Goal: Use online tool/utility: Utilize a website feature to perform a specific function

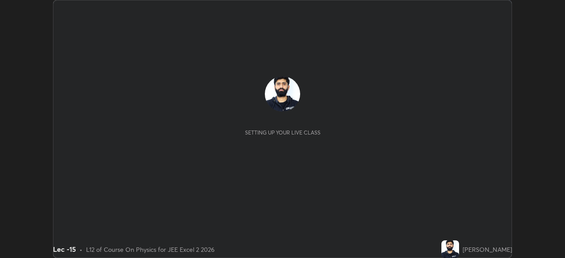
scroll to position [258, 565]
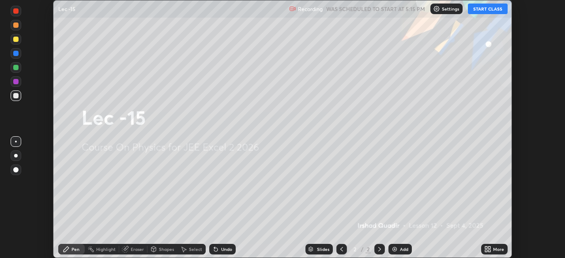
click at [493, 11] on button "START CLASS" at bounding box center [488, 9] width 40 height 11
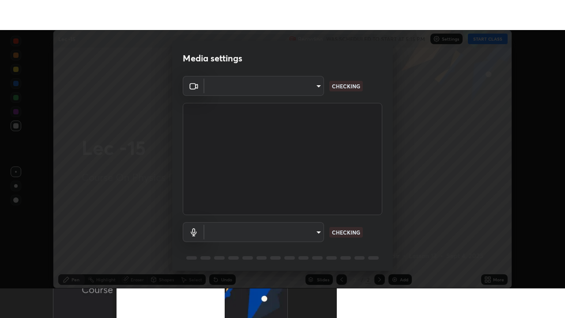
scroll to position [31, 0]
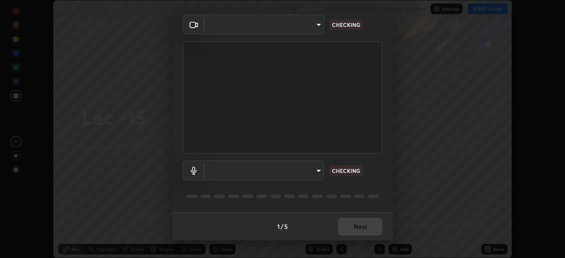
type input "b39c39fa3676aa5d69aadaccdd66f10891f302373f2f417769bad696ffd91bb2"
type input "default"
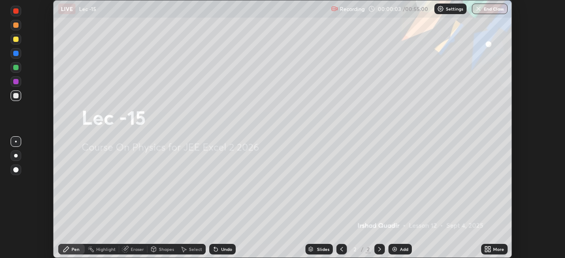
click at [494, 251] on div "More" at bounding box center [498, 249] width 11 height 4
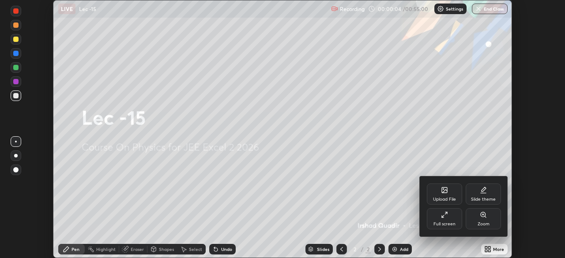
click at [485, 197] on div "Slide theme" at bounding box center [483, 199] width 25 height 4
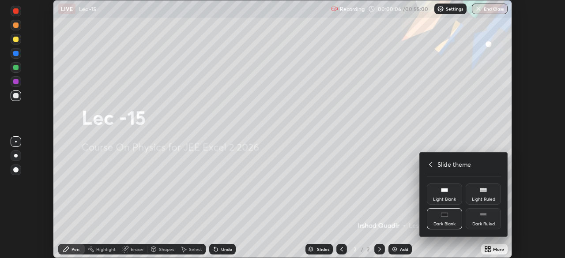
click at [487, 216] on div "Dark Ruled" at bounding box center [483, 218] width 35 height 21
click at [429, 164] on icon at bounding box center [430, 164] width 3 height 4
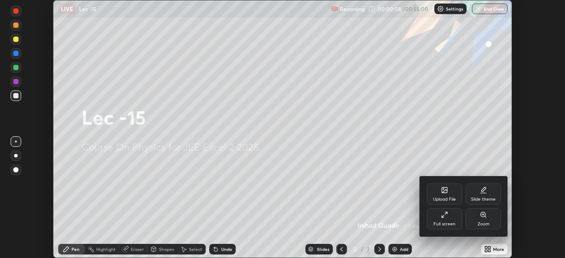
click at [444, 218] on icon at bounding box center [444, 214] width 7 height 7
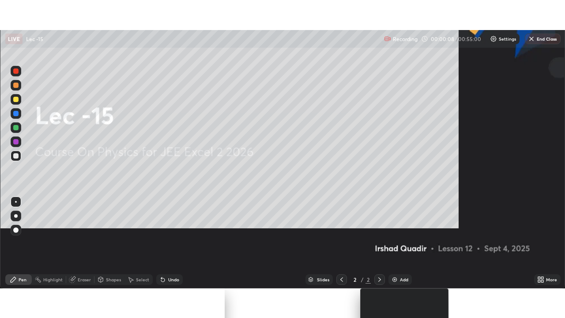
scroll to position [318, 565]
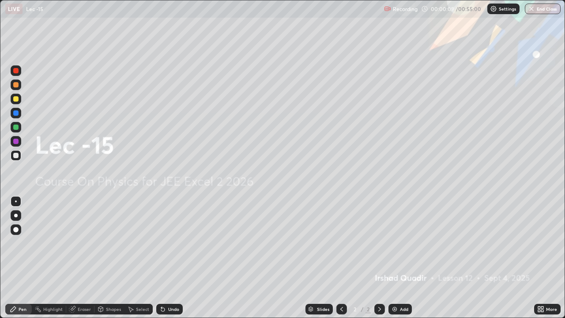
click at [400, 258] on div "Add" at bounding box center [404, 309] width 8 height 4
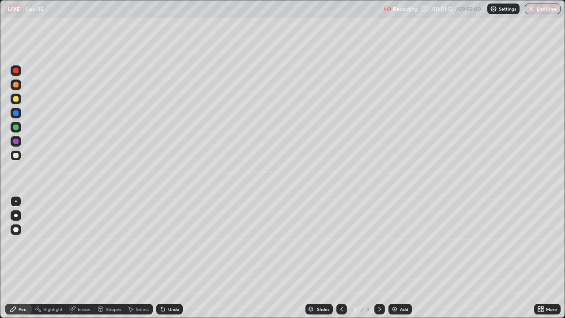
click at [114, 258] on div "Shapes" at bounding box center [109, 309] width 30 height 18
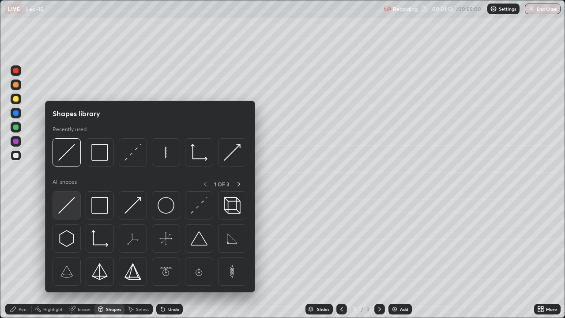
click at [66, 204] on img at bounding box center [66, 205] width 17 height 17
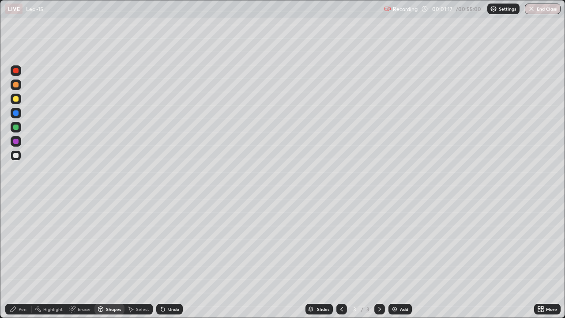
click at [26, 258] on div "Pen" at bounding box center [18, 309] width 26 height 11
click at [17, 86] on div at bounding box center [15, 84] width 5 height 5
click at [83, 258] on div "Eraser" at bounding box center [84, 309] width 13 height 4
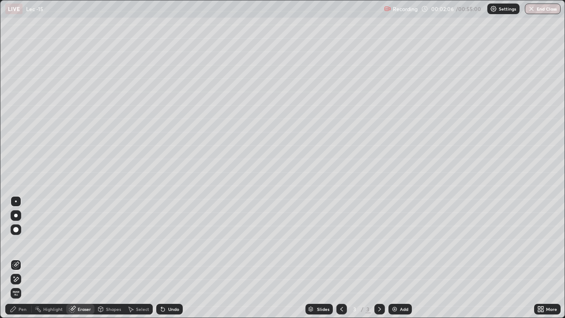
click at [19, 258] on div "Pen" at bounding box center [23, 309] width 8 height 4
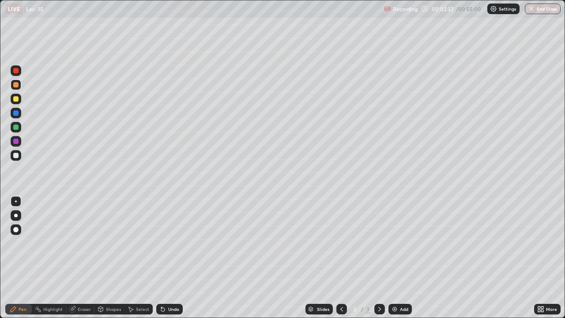
click at [85, 258] on div "Eraser" at bounding box center [84, 309] width 13 height 4
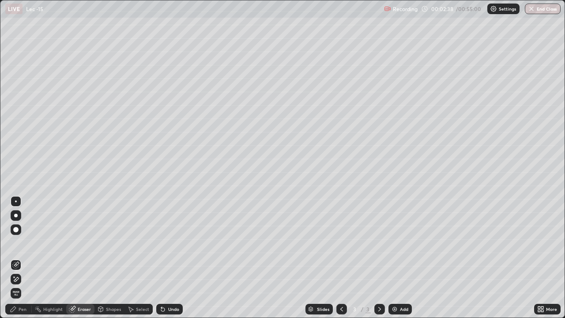
click at [24, 258] on div "Pen" at bounding box center [18, 309] width 26 height 18
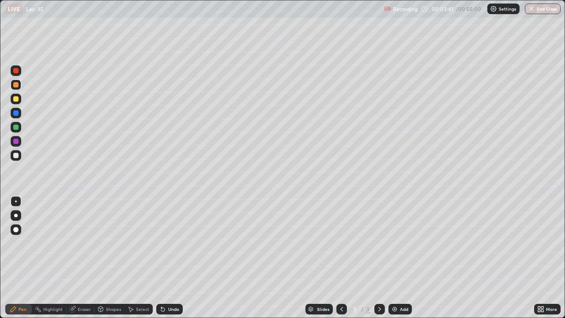
click at [14, 125] on div at bounding box center [15, 126] width 5 height 5
click at [112, 258] on div "Shapes" at bounding box center [113, 309] width 15 height 4
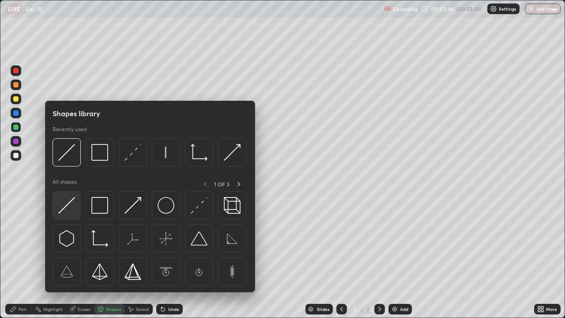
click at [64, 207] on img at bounding box center [66, 205] width 17 height 17
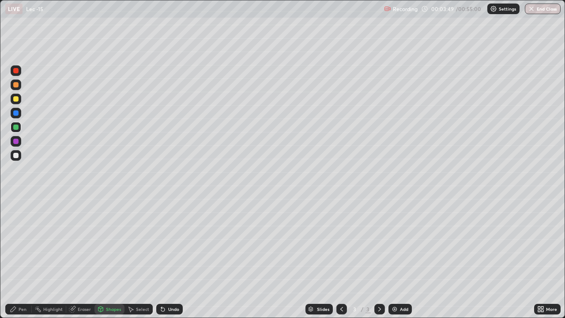
click at [25, 258] on div "Pen" at bounding box center [23, 309] width 8 height 4
click at [17, 102] on div at bounding box center [16, 99] width 11 height 11
click at [390, 258] on div "Add" at bounding box center [399, 309] width 23 height 11
click at [341, 258] on icon at bounding box center [341, 308] width 7 height 7
click at [399, 258] on div "Add" at bounding box center [399, 309] width 23 height 11
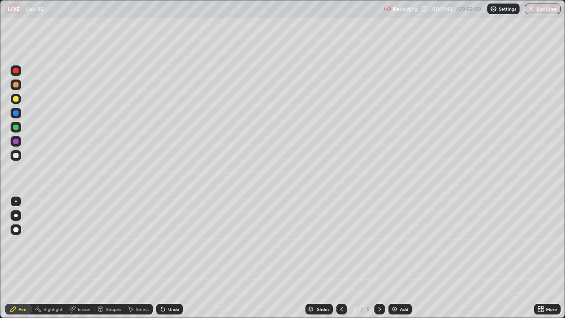
click at [17, 87] on div at bounding box center [15, 84] width 5 height 5
click at [101, 258] on icon at bounding box center [101, 309] width 0 height 3
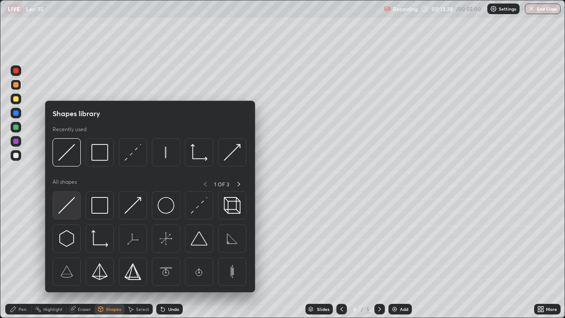
click at [67, 208] on img at bounding box center [66, 205] width 17 height 17
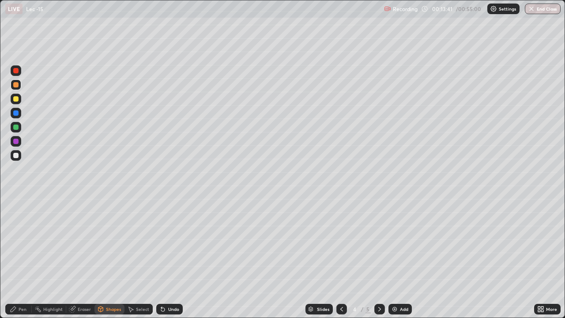
click at [24, 258] on div "Pen" at bounding box center [23, 309] width 8 height 4
click at [103, 258] on icon at bounding box center [100, 308] width 7 height 7
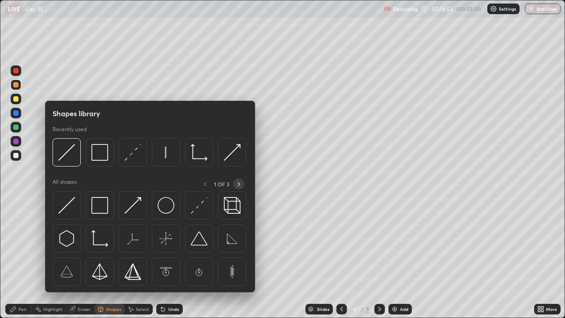
click at [237, 184] on icon at bounding box center [238, 183] width 7 height 7
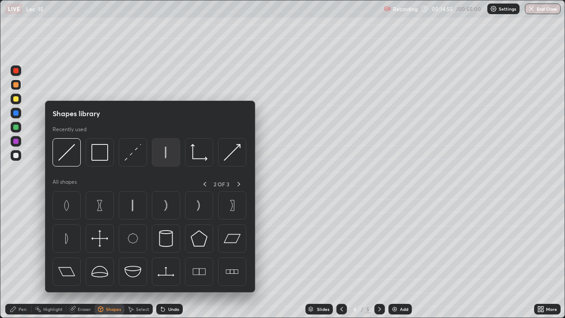
click at [163, 153] on img at bounding box center [166, 152] width 17 height 17
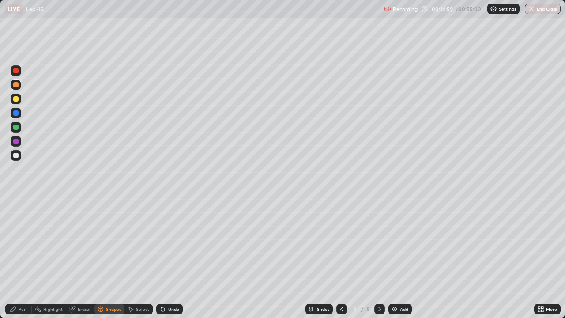
click at [25, 258] on div "Pen" at bounding box center [23, 309] width 8 height 4
click at [16, 128] on div at bounding box center [15, 126] width 5 height 5
click at [341, 258] on icon at bounding box center [341, 308] width 7 height 7
click at [379, 258] on div at bounding box center [379, 309] width 11 height 11
click at [400, 258] on div "Add" at bounding box center [404, 309] width 8 height 4
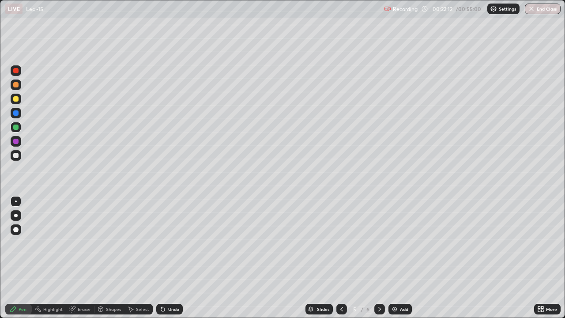
click at [116, 258] on div "Shapes" at bounding box center [113, 309] width 15 height 4
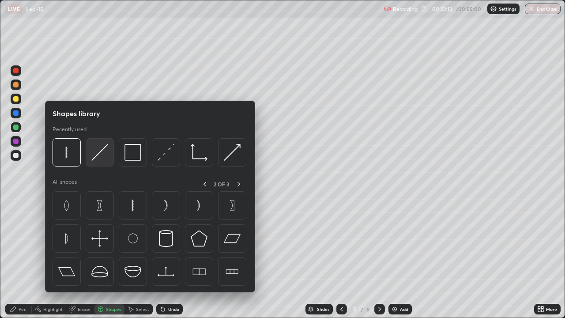
click at [98, 154] on img at bounding box center [99, 152] width 17 height 17
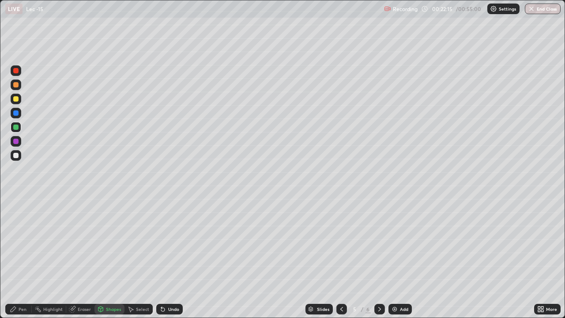
click at [21, 258] on div "Pen" at bounding box center [23, 309] width 8 height 4
click at [113, 258] on div "Shapes" at bounding box center [113, 309] width 15 height 4
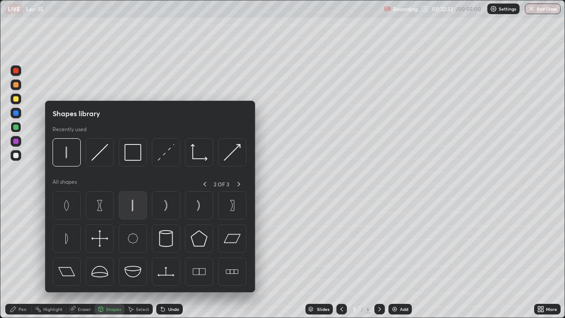
click at [132, 206] on img at bounding box center [132, 205] width 17 height 17
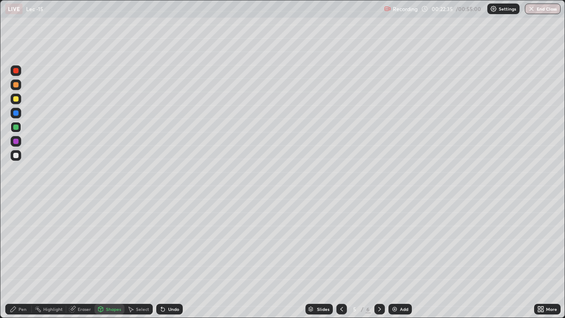
click at [24, 258] on div "Pen" at bounding box center [23, 309] width 8 height 4
click at [109, 258] on div "Shapes" at bounding box center [113, 309] width 15 height 4
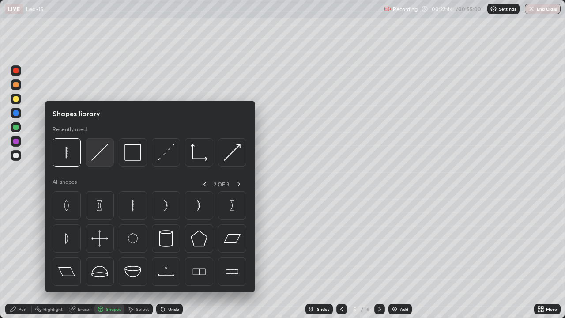
click at [97, 158] on img at bounding box center [99, 152] width 17 height 17
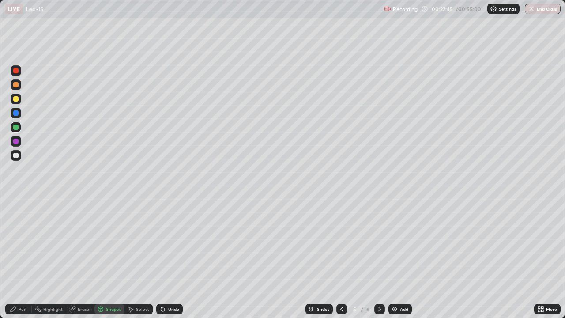
click at [14, 97] on div at bounding box center [15, 98] width 5 height 5
click at [18, 258] on div "Pen" at bounding box center [18, 309] width 26 height 11
click at [107, 258] on div "Shapes" at bounding box center [113, 309] width 15 height 4
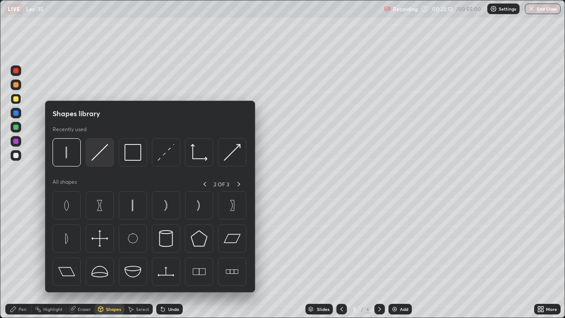
click at [96, 157] on img at bounding box center [99, 152] width 17 height 17
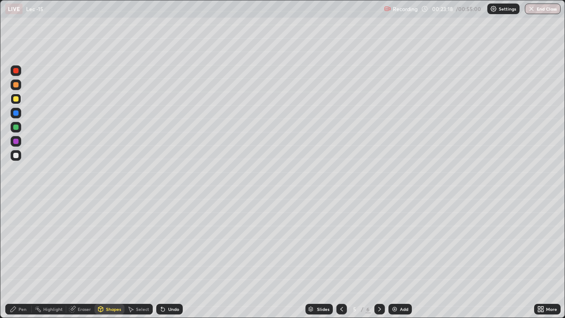
click at [24, 258] on div "Pen" at bounding box center [23, 309] width 8 height 4
click at [106, 258] on div "Shapes" at bounding box center [113, 309] width 15 height 4
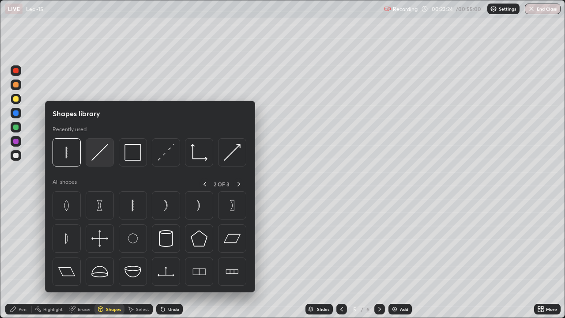
click at [95, 156] on img at bounding box center [99, 152] width 17 height 17
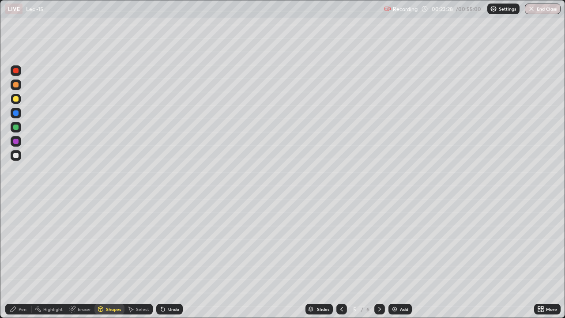
click at [23, 258] on div "Pen" at bounding box center [18, 309] width 26 height 11
click at [14, 125] on div at bounding box center [15, 126] width 5 height 5
click at [15, 101] on div at bounding box center [15, 98] width 5 height 5
click at [107, 258] on div "Shapes" at bounding box center [113, 309] width 15 height 4
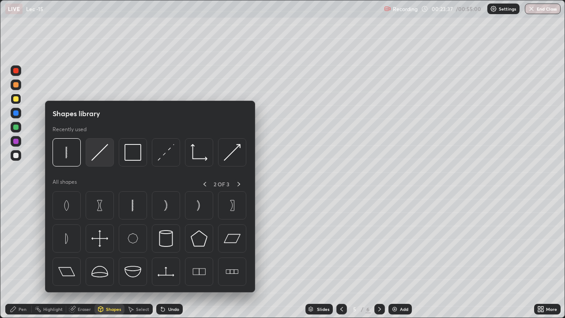
click at [94, 156] on img at bounding box center [99, 152] width 17 height 17
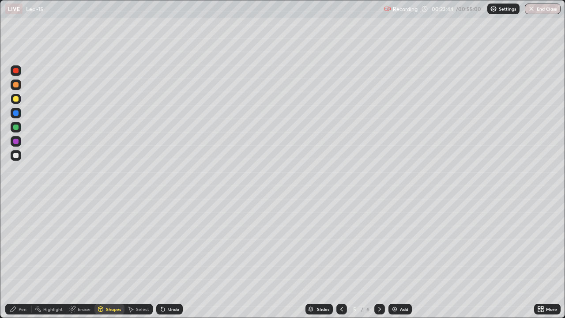
click at [22, 258] on div "Pen" at bounding box center [23, 309] width 8 height 4
click at [17, 127] on div at bounding box center [15, 126] width 5 height 5
click at [109, 258] on div "Shapes" at bounding box center [109, 309] width 30 height 11
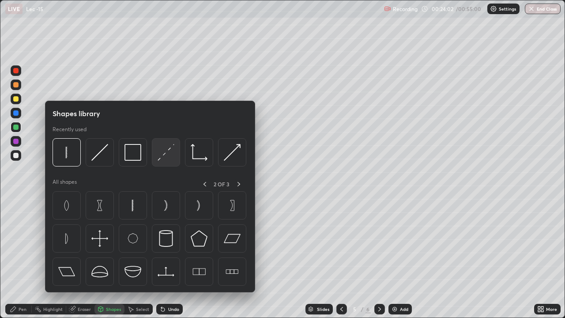
click at [165, 153] on img at bounding box center [166, 152] width 17 height 17
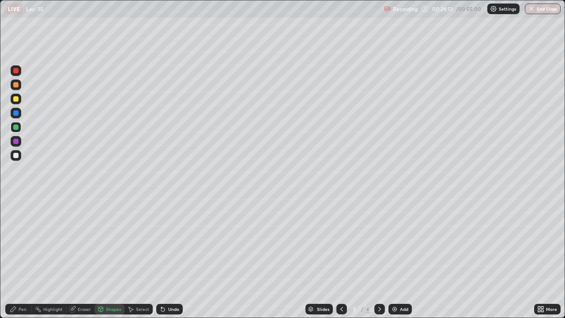
click at [26, 258] on div "Pen" at bounding box center [18, 309] width 26 height 11
click at [17, 125] on div at bounding box center [15, 126] width 5 height 5
click at [114, 258] on div "Shapes" at bounding box center [113, 309] width 15 height 4
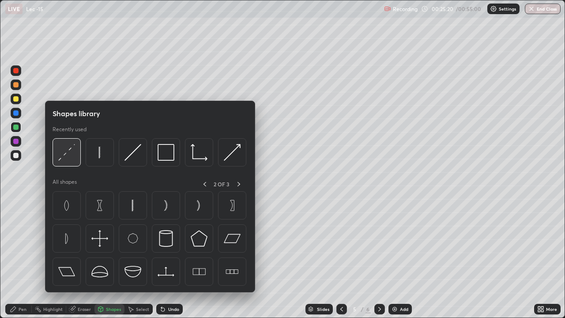
click at [67, 149] on img at bounding box center [66, 152] width 17 height 17
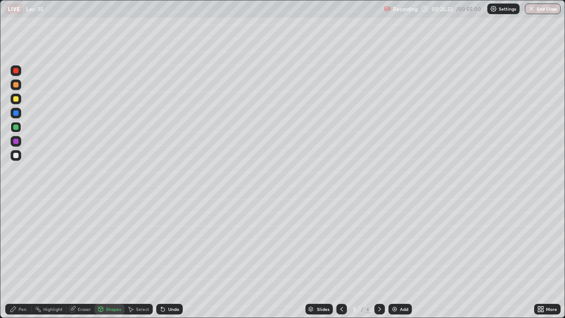
click at [22, 258] on div "Pen" at bounding box center [18, 309] width 26 height 11
click at [86, 258] on div "Eraser" at bounding box center [80, 309] width 28 height 11
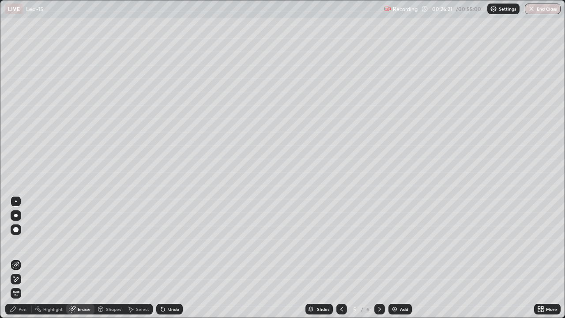
click at [36, 258] on circle at bounding box center [35, 308] width 1 height 1
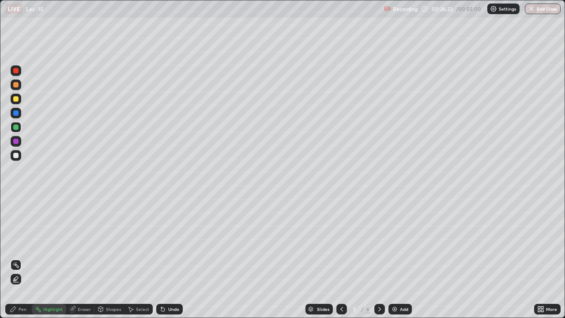
click at [23, 258] on div "Pen" at bounding box center [18, 309] width 26 height 11
click at [394, 258] on img at bounding box center [394, 308] width 7 height 7
click at [338, 258] on div at bounding box center [341, 309] width 11 height 18
click at [395, 258] on img at bounding box center [394, 308] width 7 height 7
click at [338, 258] on icon at bounding box center [341, 308] width 7 height 7
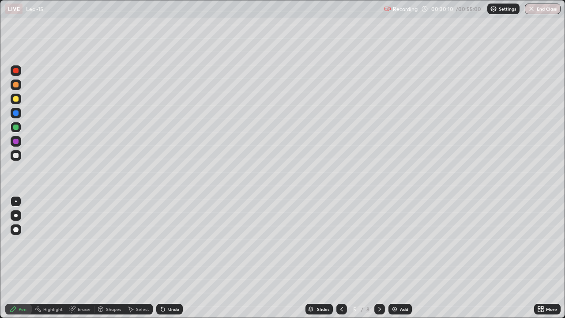
click at [398, 258] on div "Add" at bounding box center [399, 309] width 23 height 11
click at [106, 258] on div "Shapes" at bounding box center [113, 309] width 15 height 4
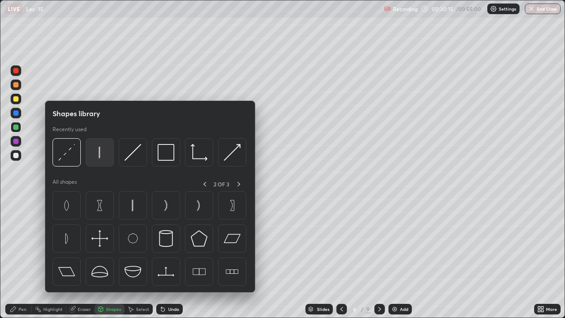
click at [101, 153] on img at bounding box center [99, 152] width 17 height 17
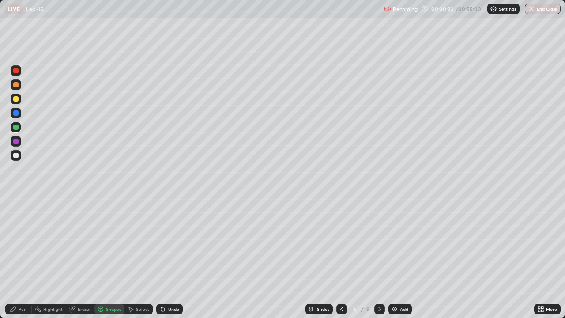
click at [15, 127] on div at bounding box center [15, 126] width 5 height 5
click at [23, 258] on div "Pen" at bounding box center [23, 309] width 8 height 4
click at [110, 258] on div "Shapes" at bounding box center [113, 309] width 15 height 4
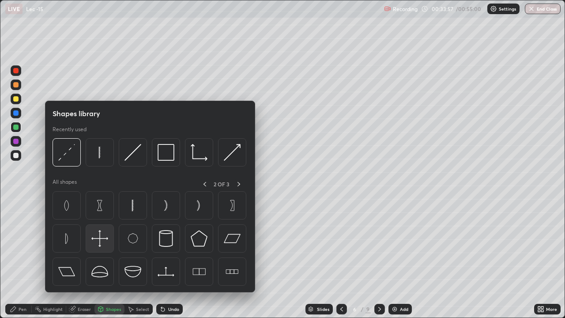
click at [102, 240] on img at bounding box center [99, 238] width 17 height 17
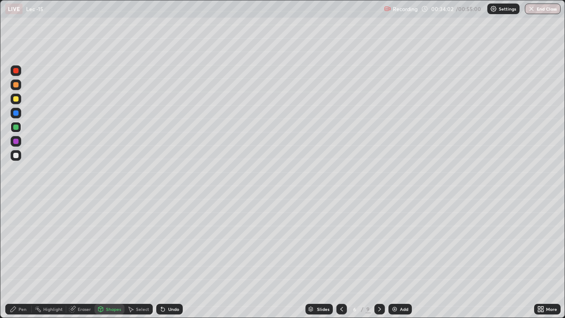
click at [26, 258] on div "Pen" at bounding box center [23, 309] width 8 height 4
click at [19, 94] on div at bounding box center [16, 99] width 11 height 11
click at [83, 258] on div "Eraser" at bounding box center [84, 309] width 13 height 4
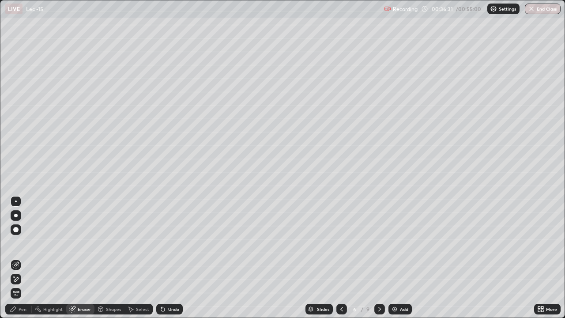
click at [23, 258] on div "Pen" at bounding box center [23, 309] width 8 height 4
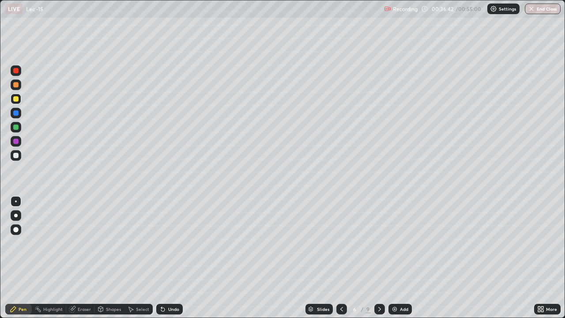
click at [109, 258] on div "Shapes" at bounding box center [109, 309] width 30 height 11
click at [173, 258] on div "Undo" at bounding box center [169, 309] width 26 height 11
click at [173, 258] on div "Undo" at bounding box center [173, 309] width 11 height 4
click at [176, 258] on div "Undo" at bounding box center [173, 309] width 11 height 4
click at [178, 258] on div "Undo" at bounding box center [173, 309] width 11 height 4
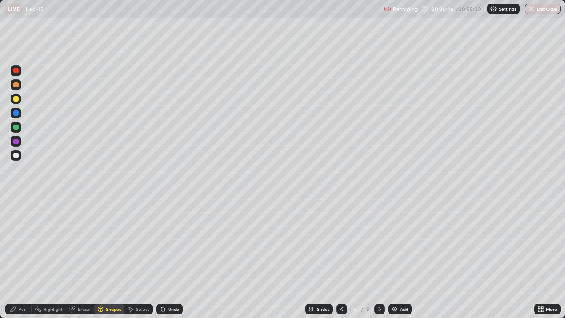
click at [179, 258] on div "Undo" at bounding box center [169, 309] width 26 height 11
click at [178, 258] on div "Undo" at bounding box center [169, 309] width 26 height 11
click at [179, 258] on div "Undo" at bounding box center [169, 309] width 26 height 11
click at [173, 258] on div "Undo" at bounding box center [173, 309] width 11 height 4
click at [170, 258] on div "Undo" at bounding box center [169, 309] width 26 height 11
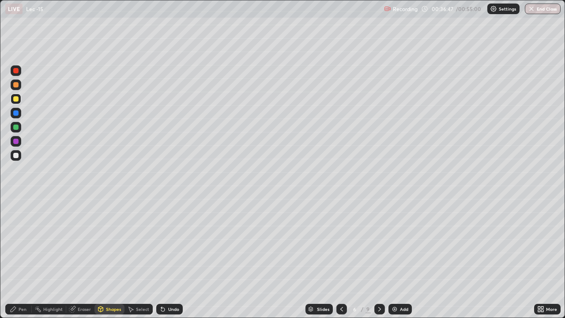
click at [169, 258] on div "Undo" at bounding box center [169, 309] width 26 height 11
click at [170, 258] on div "Undo" at bounding box center [169, 309] width 26 height 11
click at [406, 258] on div "Add" at bounding box center [404, 309] width 8 height 4
click at [24, 258] on div "Pen" at bounding box center [18, 309] width 26 height 11
click at [15, 142] on div at bounding box center [15, 141] width 5 height 5
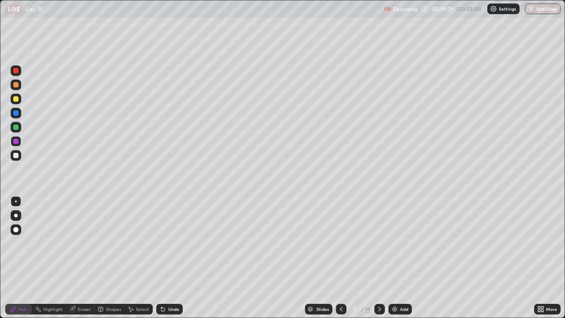
click at [15, 124] on div at bounding box center [15, 126] width 5 height 5
click at [381, 258] on icon at bounding box center [379, 308] width 7 height 7
click at [15, 99] on div at bounding box center [15, 98] width 5 height 5
click at [83, 258] on div "Eraser" at bounding box center [84, 309] width 13 height 4
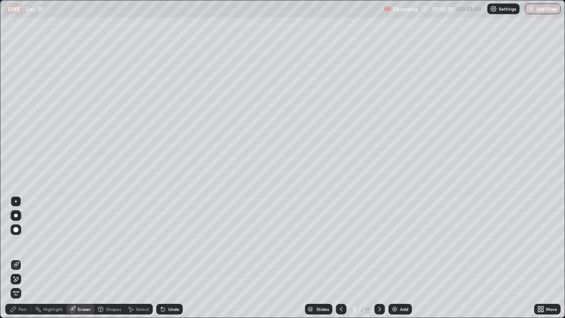
click at [19, 258] on div "Pen" at bounding box center [23, 309] width 8 height 4
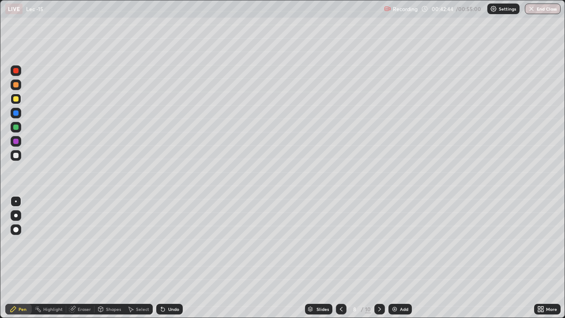
click at [84, 258] on div "Eraser" at bounding box center [84, 309] width 13 height 4
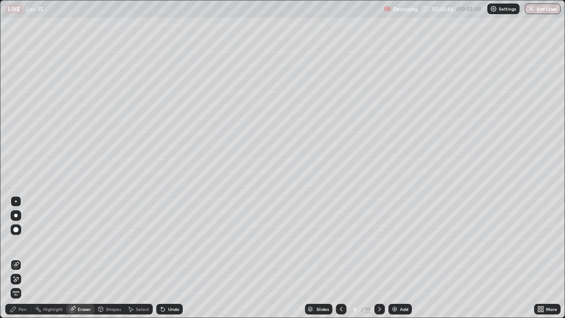
click at [111, 258] on div "Shapes" at bounding box center [113, 309] width 15 height 4
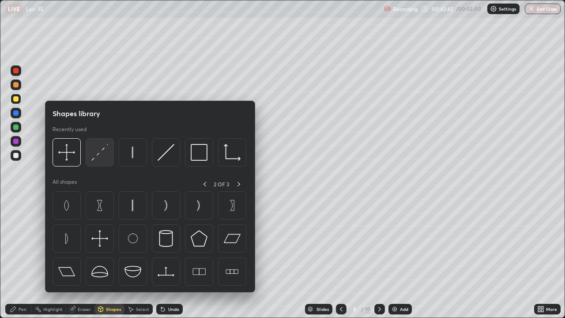
click at [97, 155] on img at bounding box center [99, 152] width 17 height 17
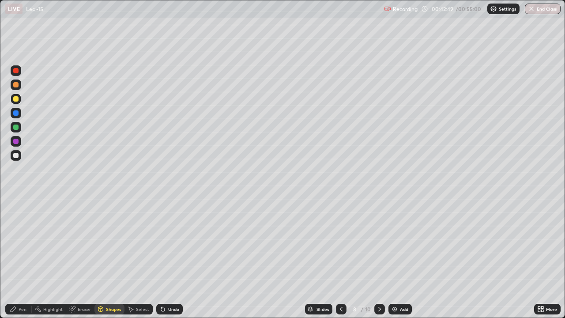
click at [21, 258] on div "Pen" at bounding box center [23, 309] width 8 height 4
click at [173, 258] on div "Undo" at bounding box center [173, 309] width 11 height 4
click at [174, 258] on div "Undo" at bounding box center [169, 309] width 26 height 11
click at [177, 258] on div "Undo" at bounding box center [169, 309] width 26 height 11
click at [179, 258] on div "Undo" at bounding box center [169, 309] width 26 height 11
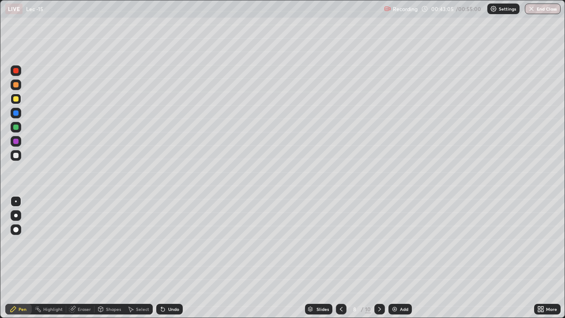
click at [179, 258] on div "Undo" at bounding box center [169, 309] width 26 height 11
click at [114, 258] on div "Shapes" at bounding box center [109, 309] width 30 height 11
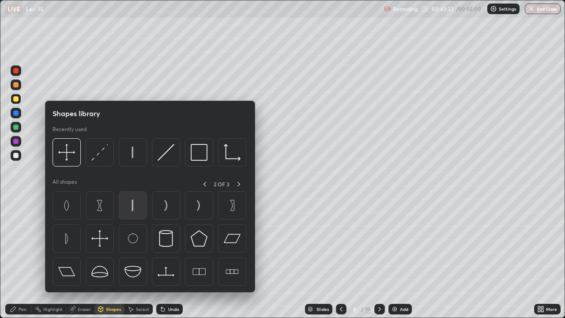
click at [133, 208] on img at bounding box center [132, 205] width 17 height 17
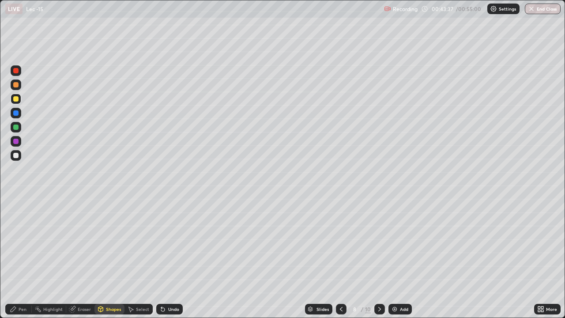
click at [173, 258] on div "Undo" at bounding box center [173, 309] width 11 height 4
click at [175, 258] on div "Undo" at bounding box center [173, 309] width 11 height 4
click at [20, 258] on div "Pen" at bounding box center [23, 309] width 8 height 4
click at [23, 258] on div "Pen" at bounding box center [23, 309] width 8 height 4
click at [110, 258] on div "Shapes" at bounding box center [113, 309] width 15 height 4
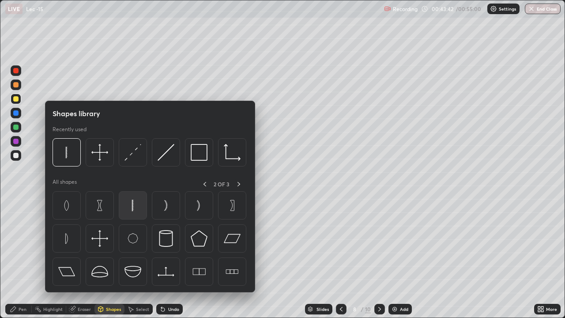
click at [134, 210] on img at bounding box center [132, 205] width 17 height 17
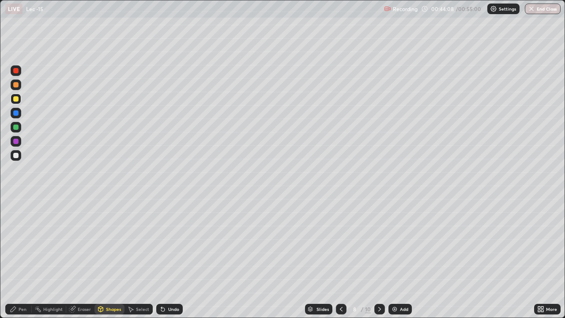
click at [26, 258] on div "Pen" at bounding box center [23, 309] width 8 height 4
click at [107, 258] on div "Shapes" at bounding box center [113, 309] width 15 height 4
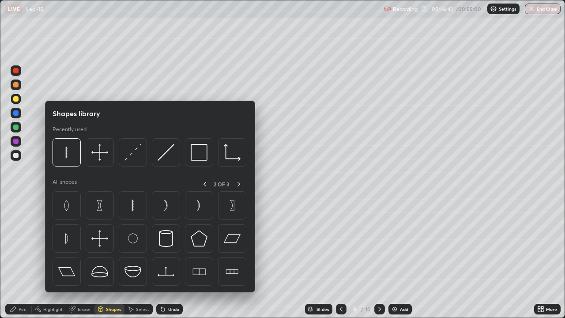
click at [81, 258] on div "Eraser" at bounding box center [84, 309] width 13 height 4
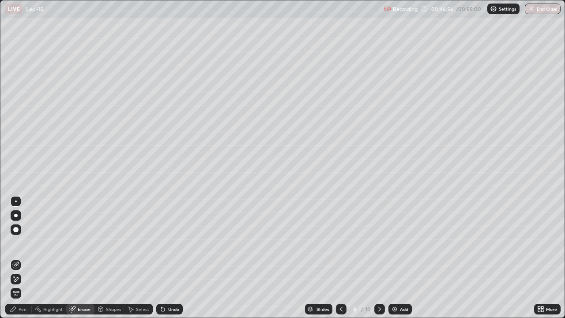
click at [19, 258] on div "Pen" at bounding box center [23, 309] width 8 height 4
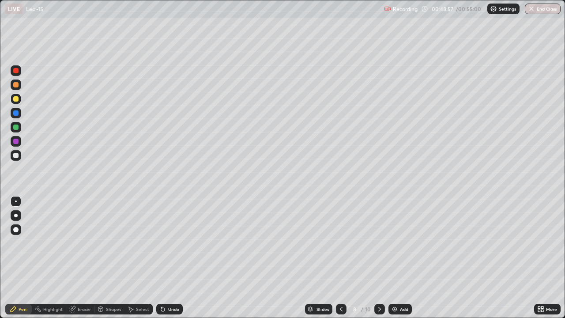
click at [15, 126] on div at bounding box center [15, 126] width 5 height 5
click at [404, 258] on div "Add" at bounding box center [404, 309] width 8 height 4
click at [382, 258] on div at bounding box center [379, 309] width 11 height 11
click at [342, 258] on icon at bounding box center [341, 308] width 7 height 7
click at [342, 258] on div at bounding box center [341, 309] width 11 height 18
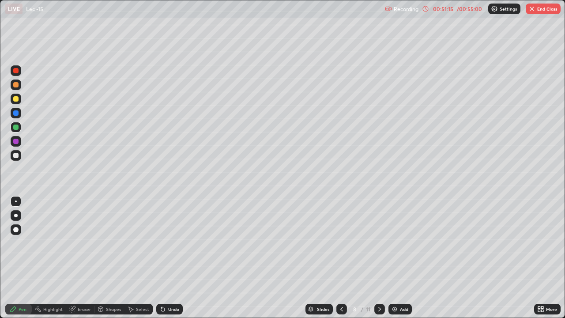
click at [341, 258] on icon at bounding box center [341, 308] width 7 height 7
click at [376, 258] on icon at bounding box center [379, 308] width 7 height 7
click at [400, 258] on div "Add" at bounding box center [404, 309] width 8 height 4
click at [18, 74] on div at bounding box center [16, 70] width 11 height 11
click at [81, 258] on div "Eraser" at bounding box center [84, 309] width 13 height 4
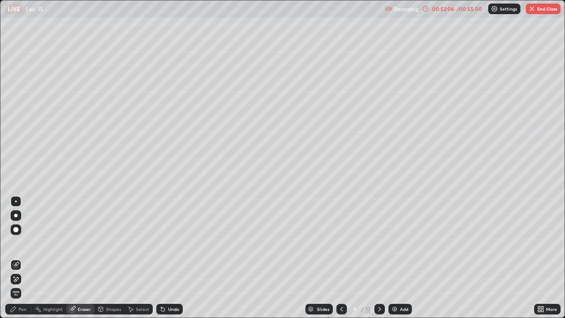
click at [20, 258] on div "Pen" at bounding box center [23, 309] width 8 height 4
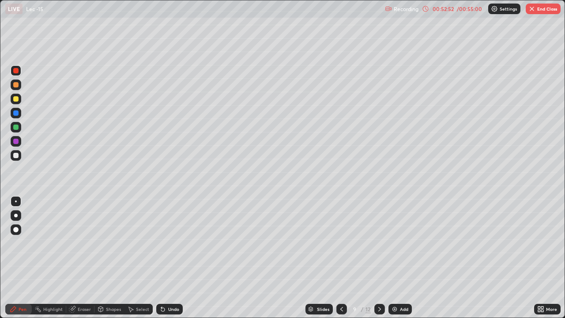
click at [17, 128] on div at bounding box center [15, 126] width 5 height 5
click at [14, 98] on div at bounding box center [15, 98] width 5 height 5
click at [540, 14] on div "Recording 00:54:15 / 00:55:00 Settings End Class" at bounding box center [473, 8] width 176 height 17
click at [545, 9] on button "End Class" at bounding box center [543, 9] width 35 height 11
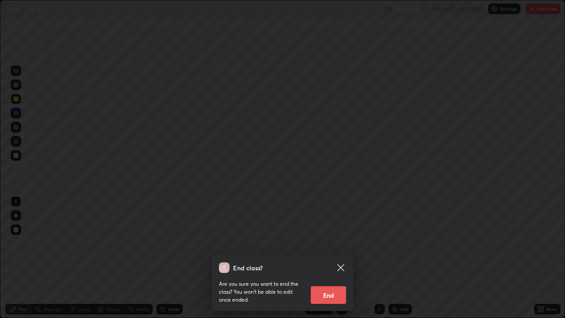
click at [337, 258] on button "End" at bounding box center [328, 295] width 35 height 18
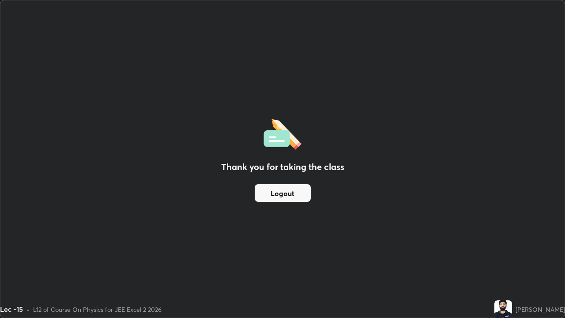
click at [301, 197] on button "Logout" at bounding box center [283, 193] width 56 height 18
click at [303, 195] on button "Logout" at bounding box center [283, 193] width 56 height 18
click at [296, 192] on button "Logout" at bounding box center [283, 193] width 56 height 18
click at [295, 195] on button "Logout" at bounding box center [283, 193] width 56 height 18
